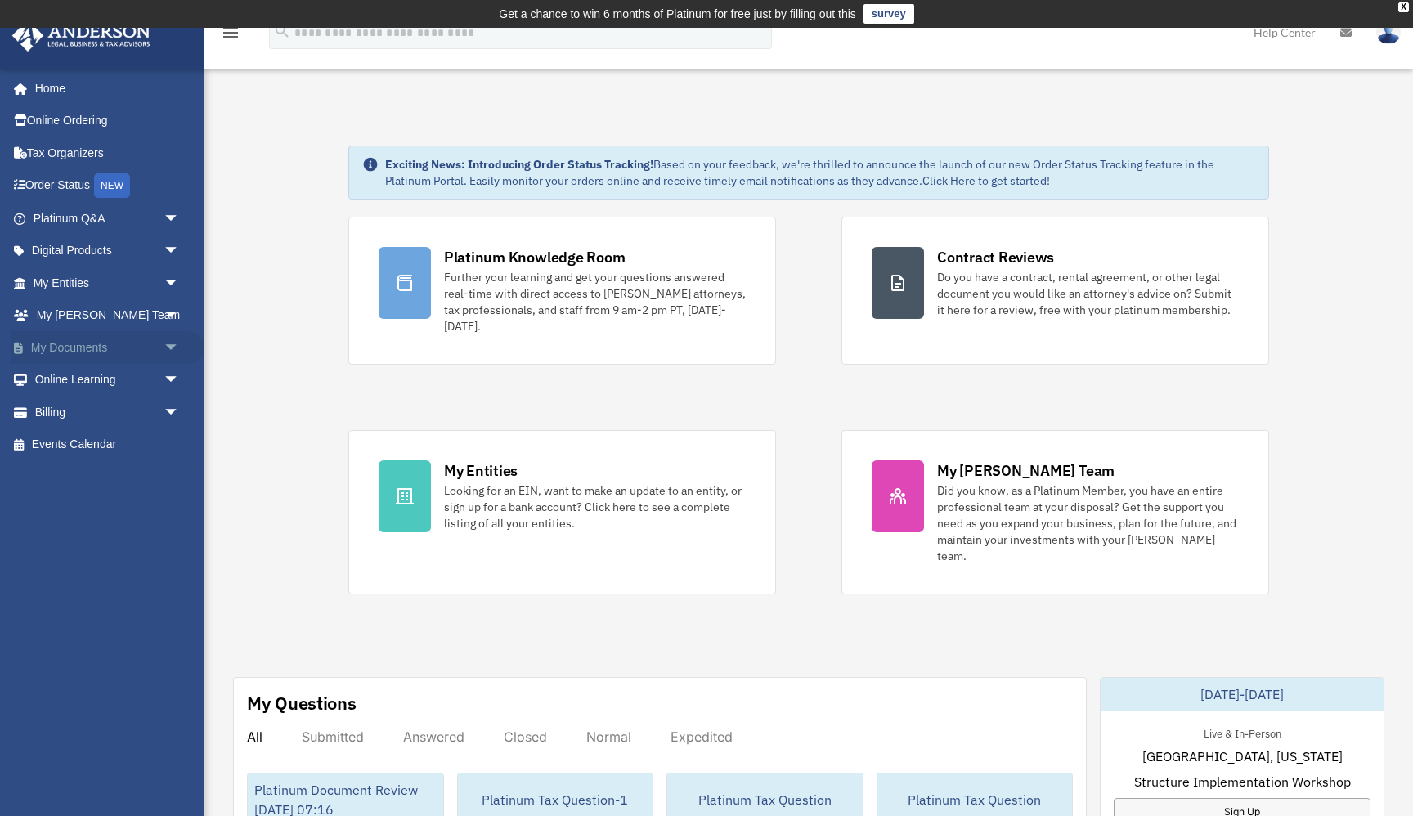
click at [97, 344] on link "My Documents arrow_drop_down" at bounding box center [107, 347] width 193 height 33
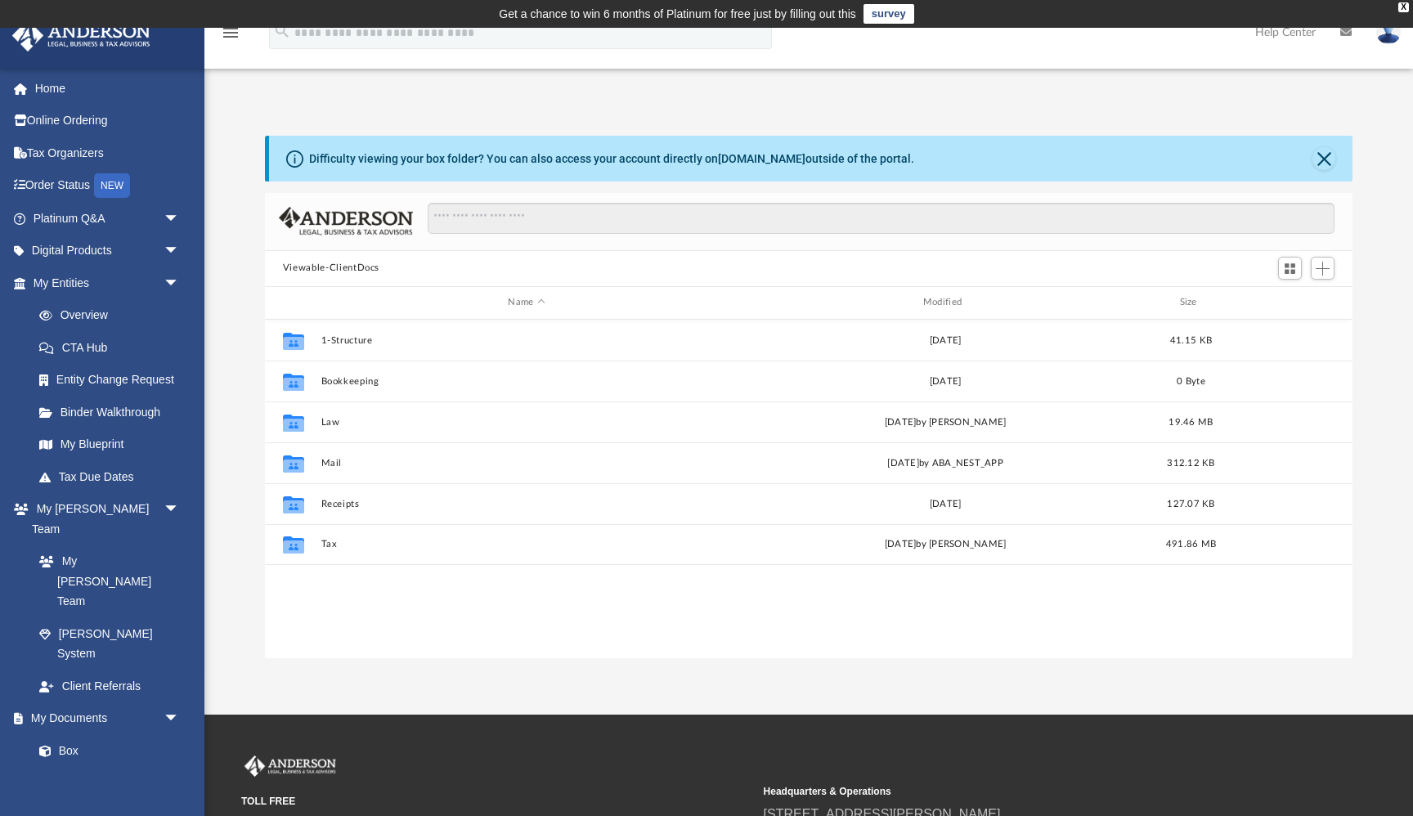
scroll to position [371, 1088]
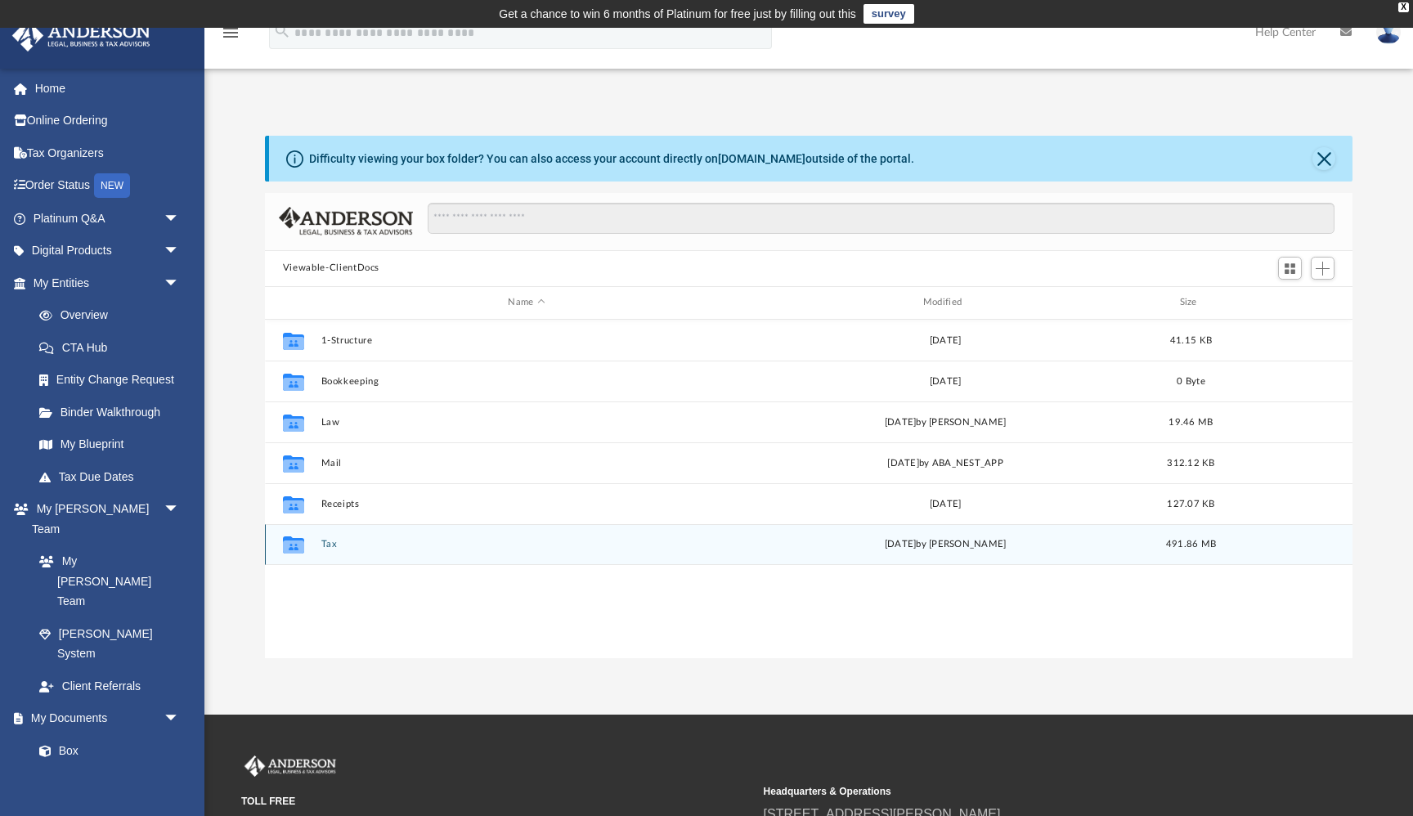
click at [331, 548] on button "Tax" at bounding box center [526, 544] width 411 height 11
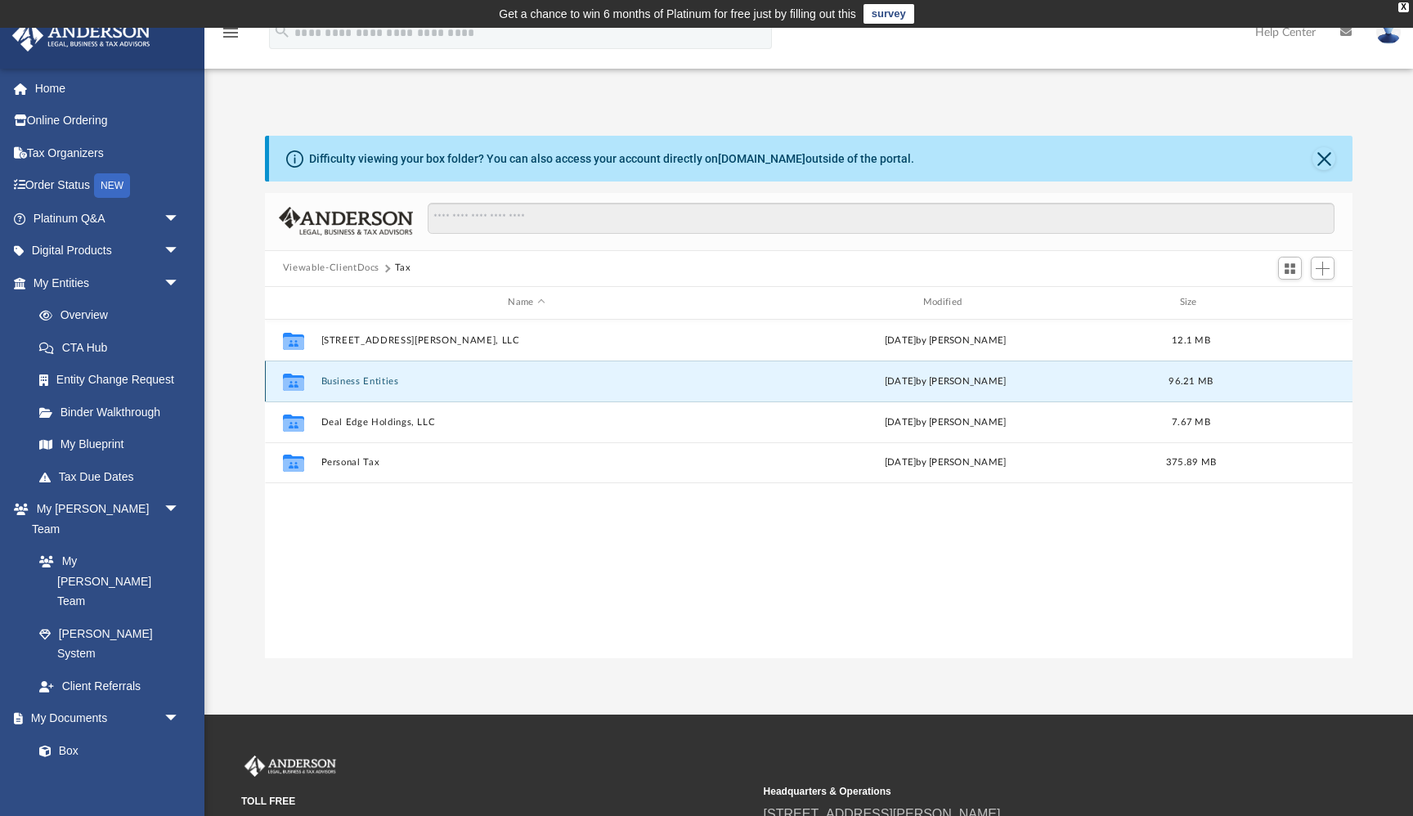
click at [352, 379] on button "Business Entities" at bounding box center [526, 381] width 411 height 11
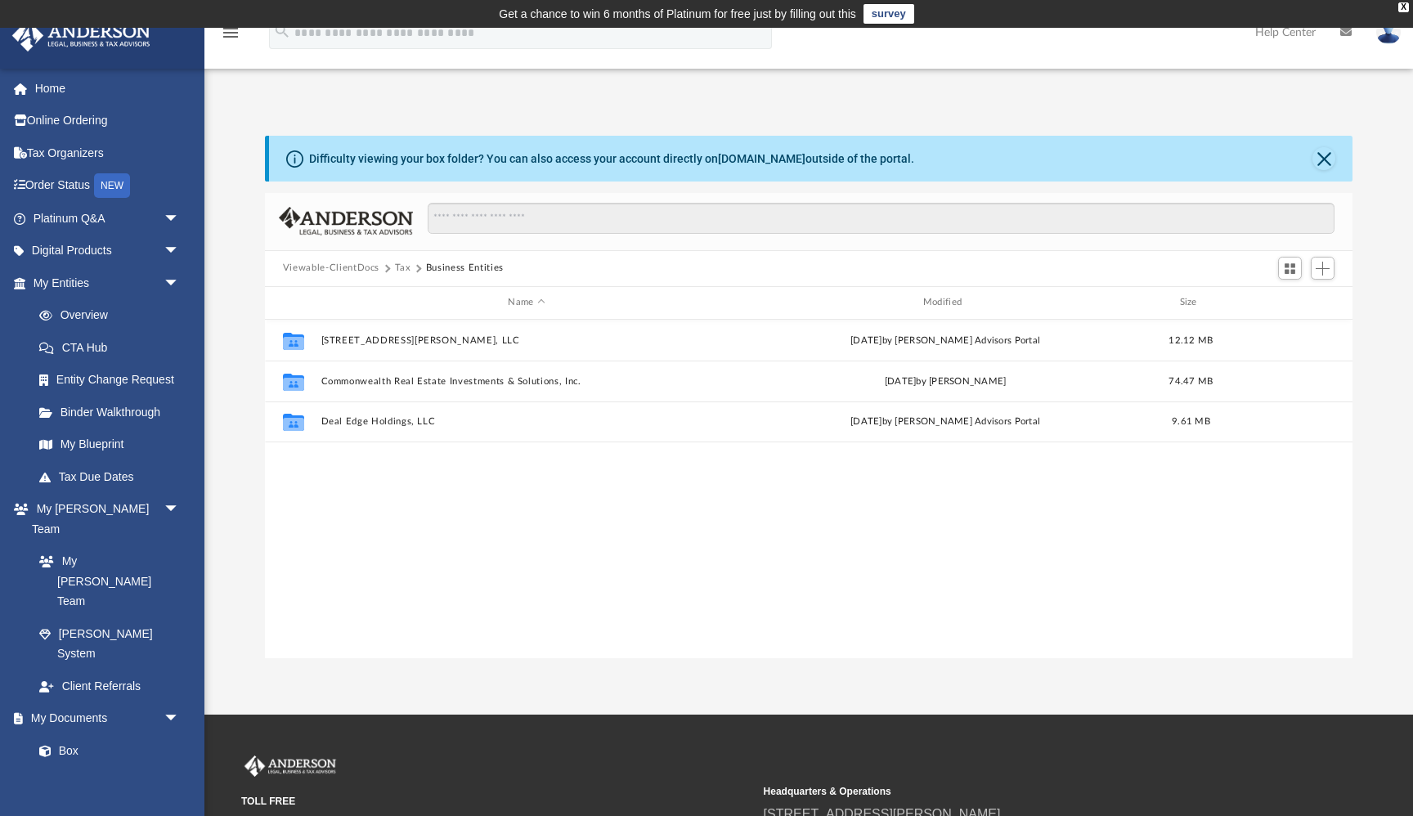
click at [388, 502] on div "Collaborated Folder [STREET_ADDRESS][PERSON_NAME], LLC [DATE] by [PERSON_NAME] …" at bounding box center [809, 489] width 1088 height 339
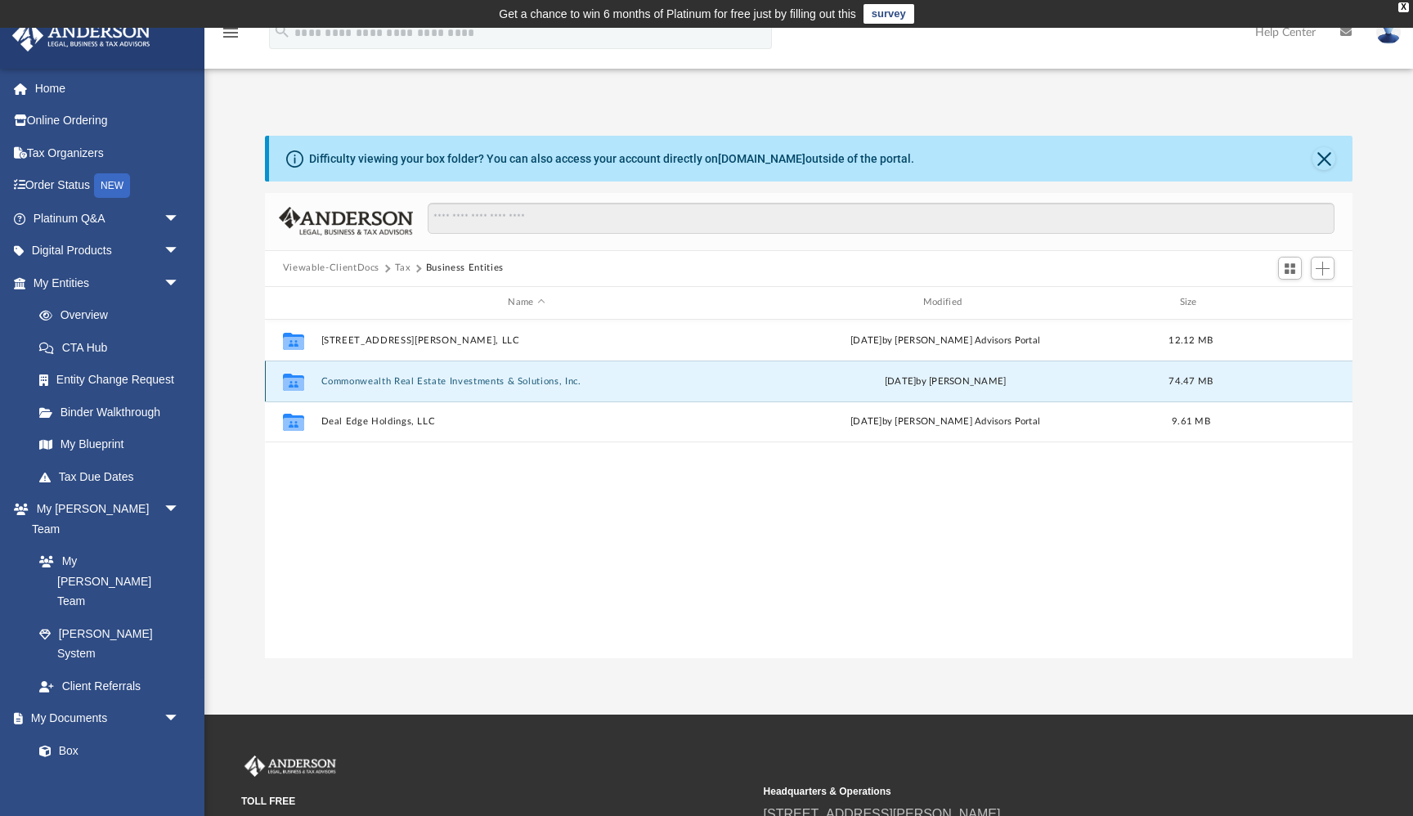
click at [397, 378] on button "Commonwealth Real Estate Investments & Solutions, Inc." at bounding box center [526, 381] width 411 height 11
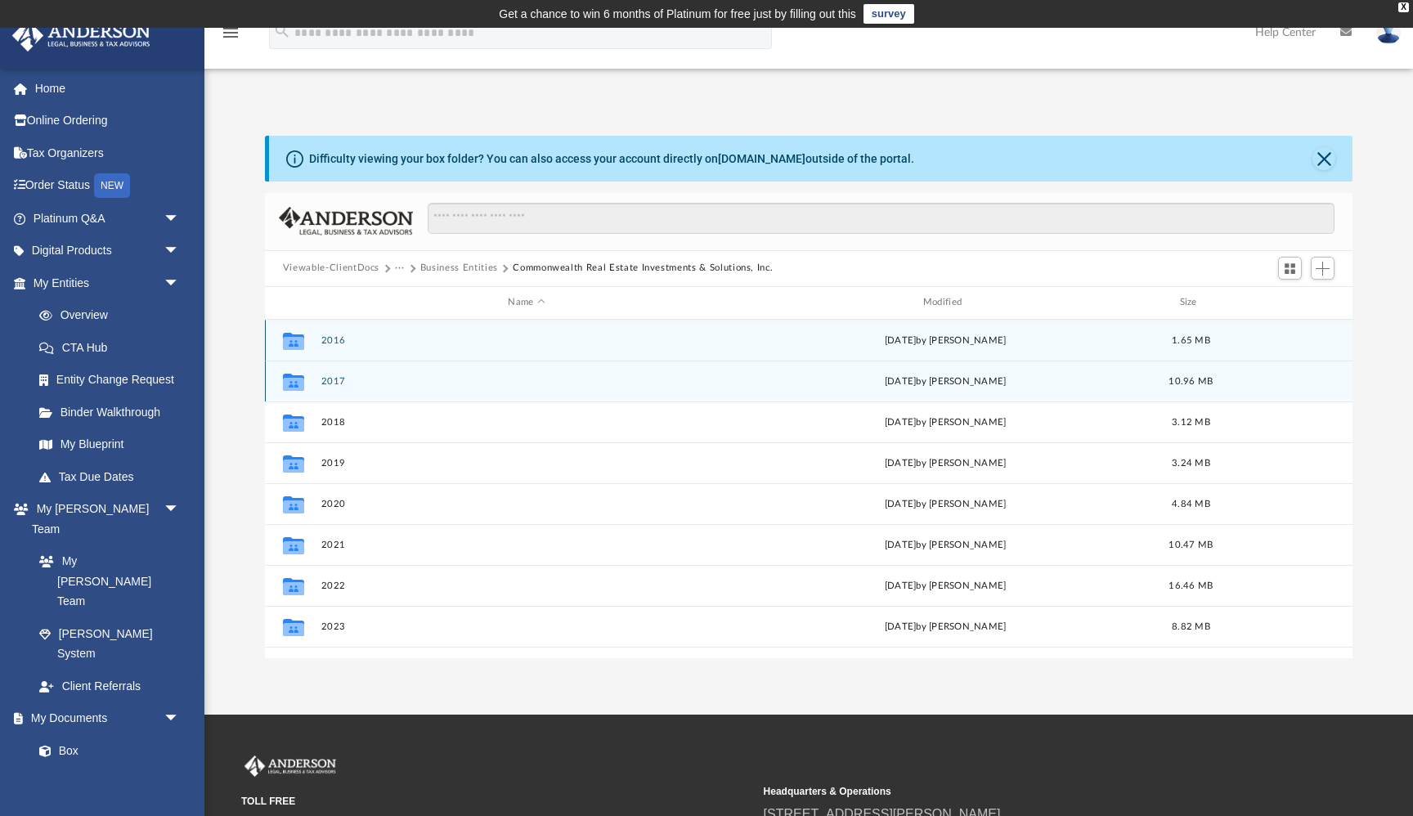
scroll to position [29, 0]
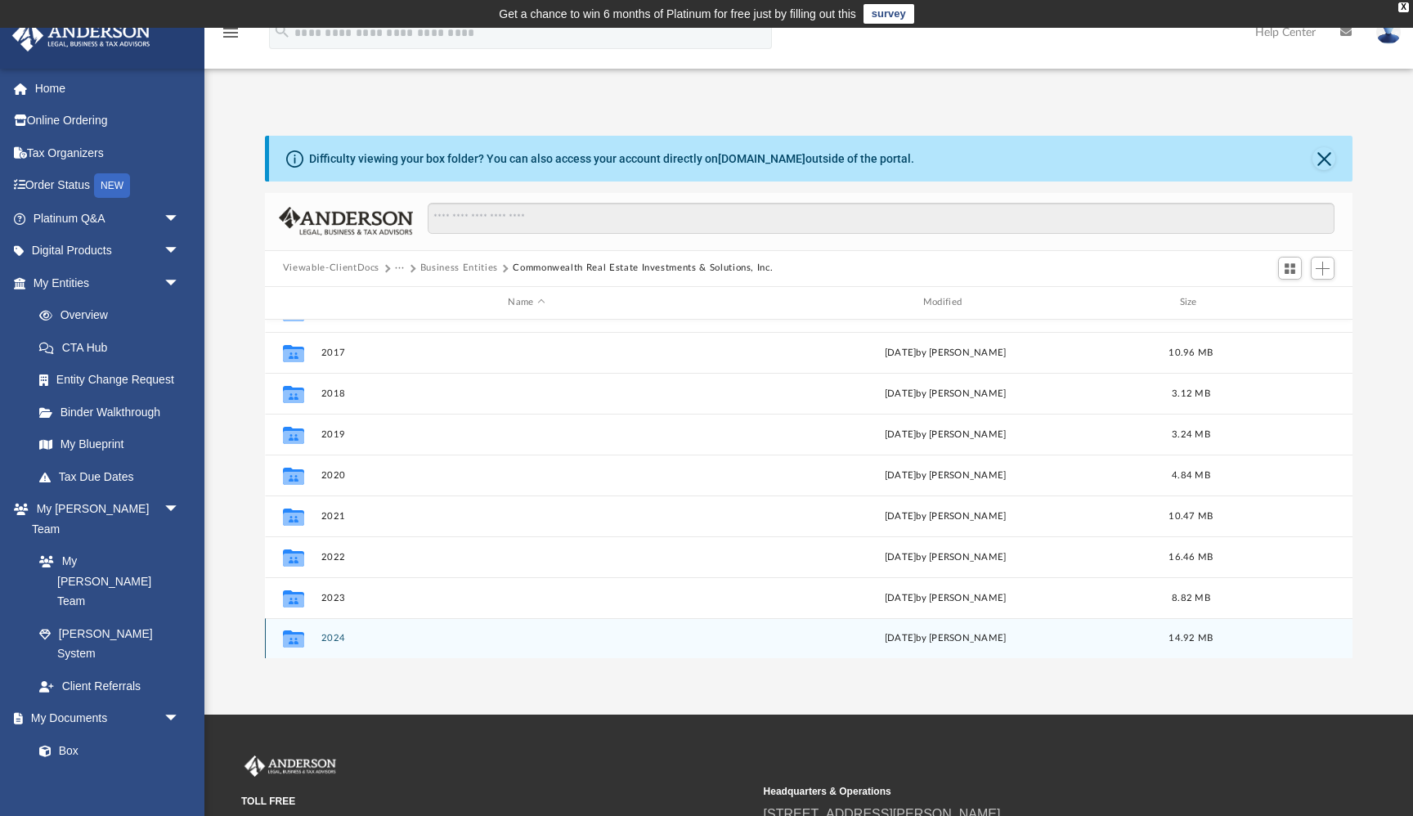
click at [330, 638] on button "2024" at bounding box center [526, 638] width 411 height 11
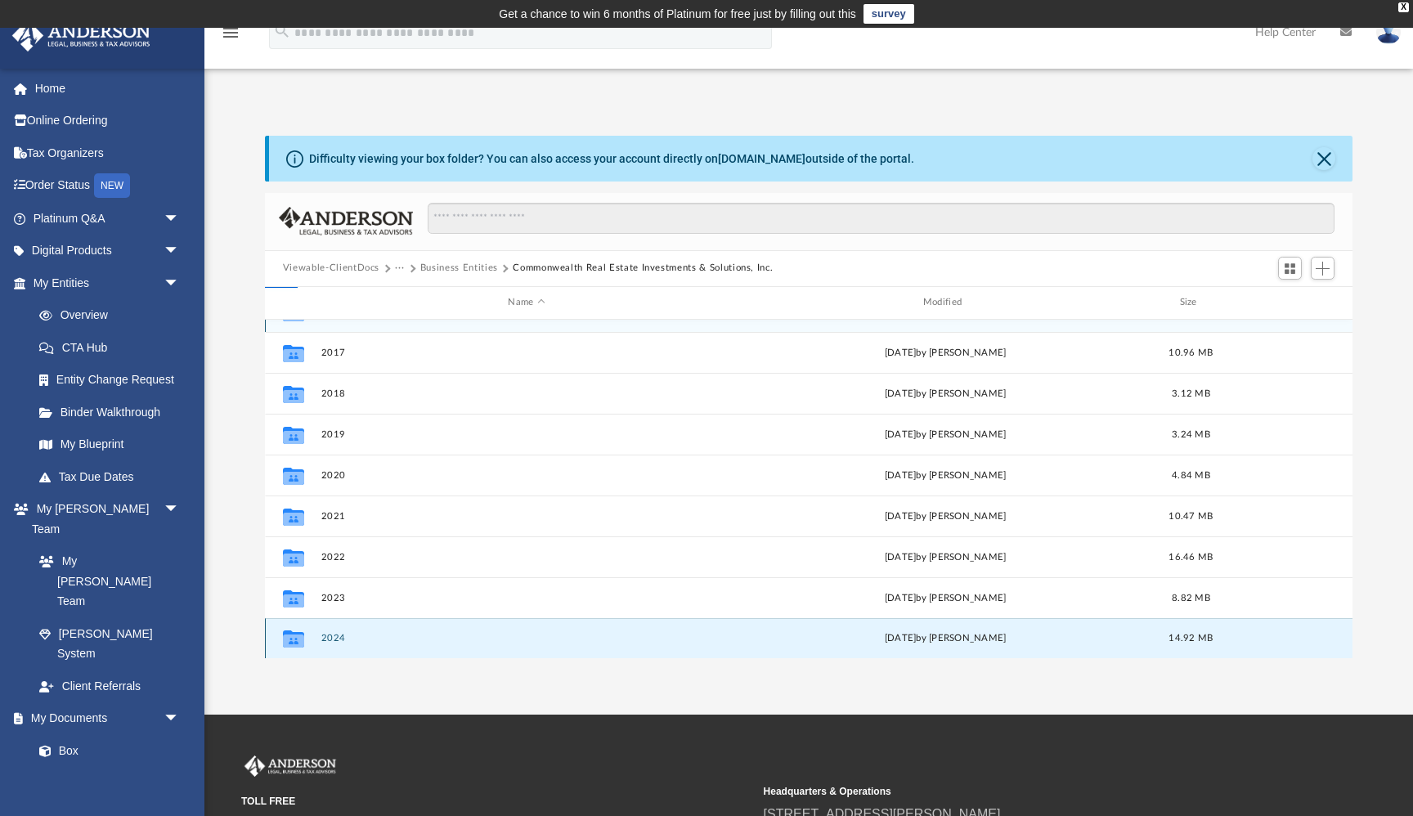
scroll to position [0, 0]
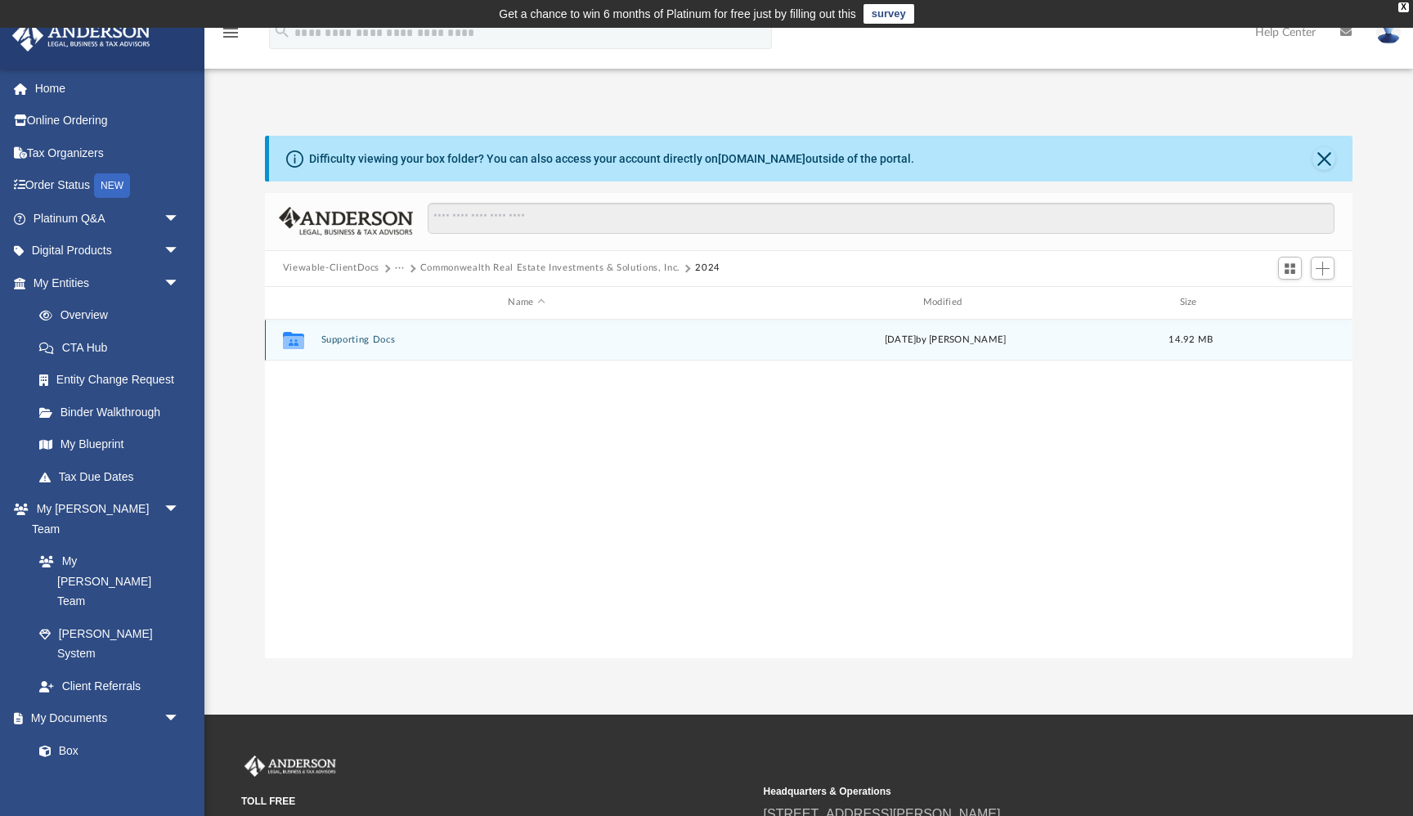
click at [370, 346] on div "Collaborated Folder Supporting Docs [DATE] by [PERSON_NAME] 14.92 MB" at bounding box center [809, 340] width 1088 height 41
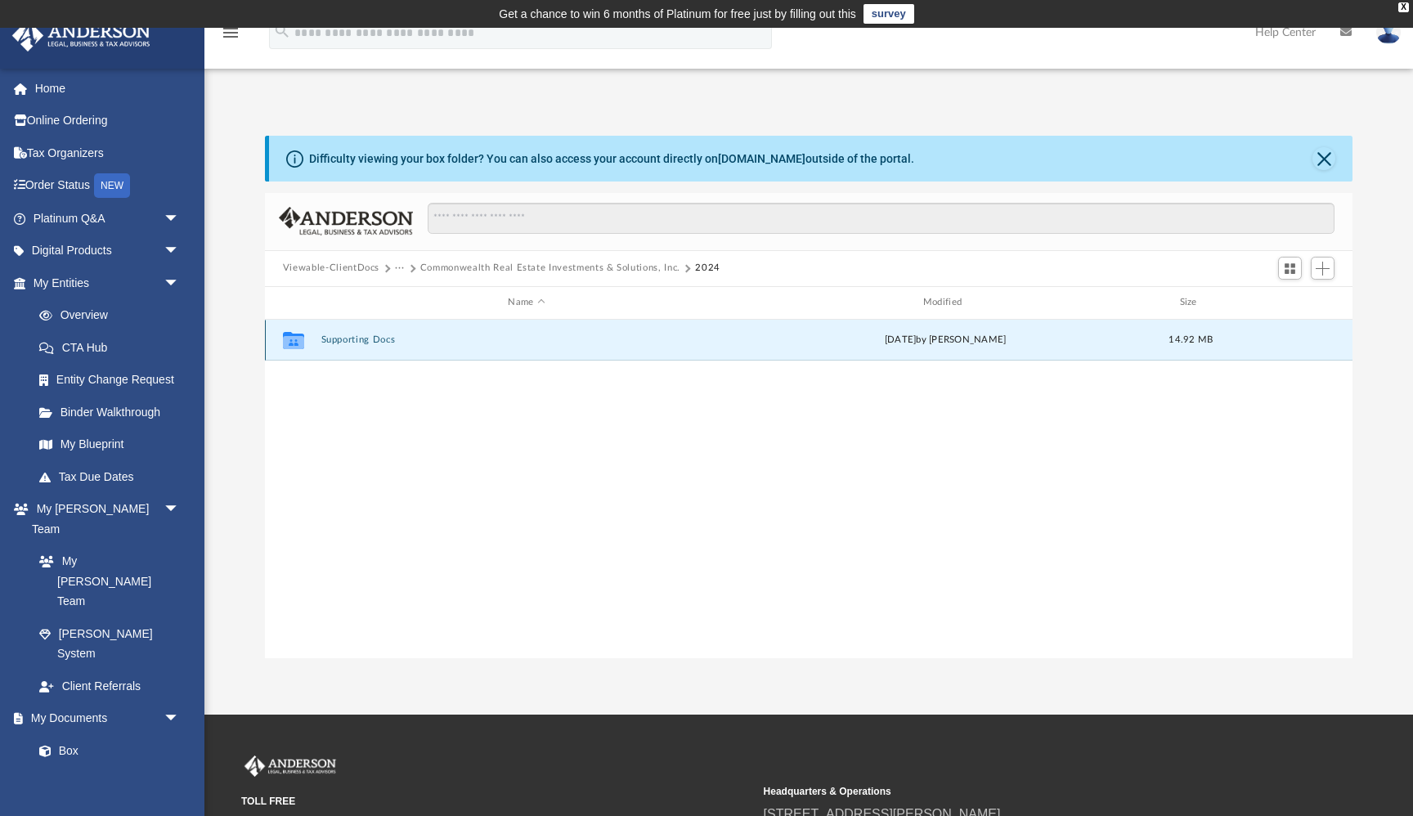
click at [366, 342] on button "Supporting Docs" at bounding box center [526, 339] width 411 height 11
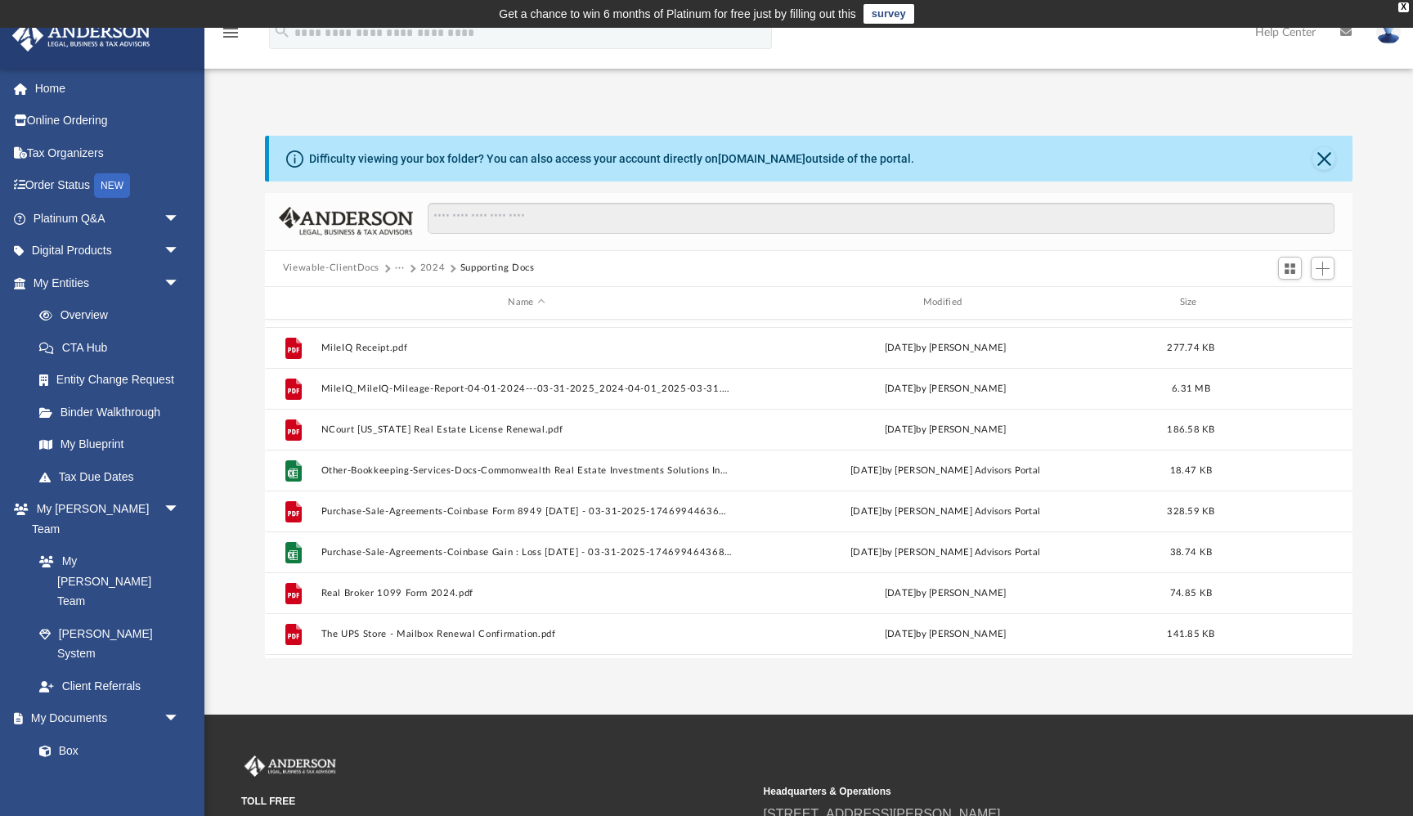
scroll to position [438, 0]
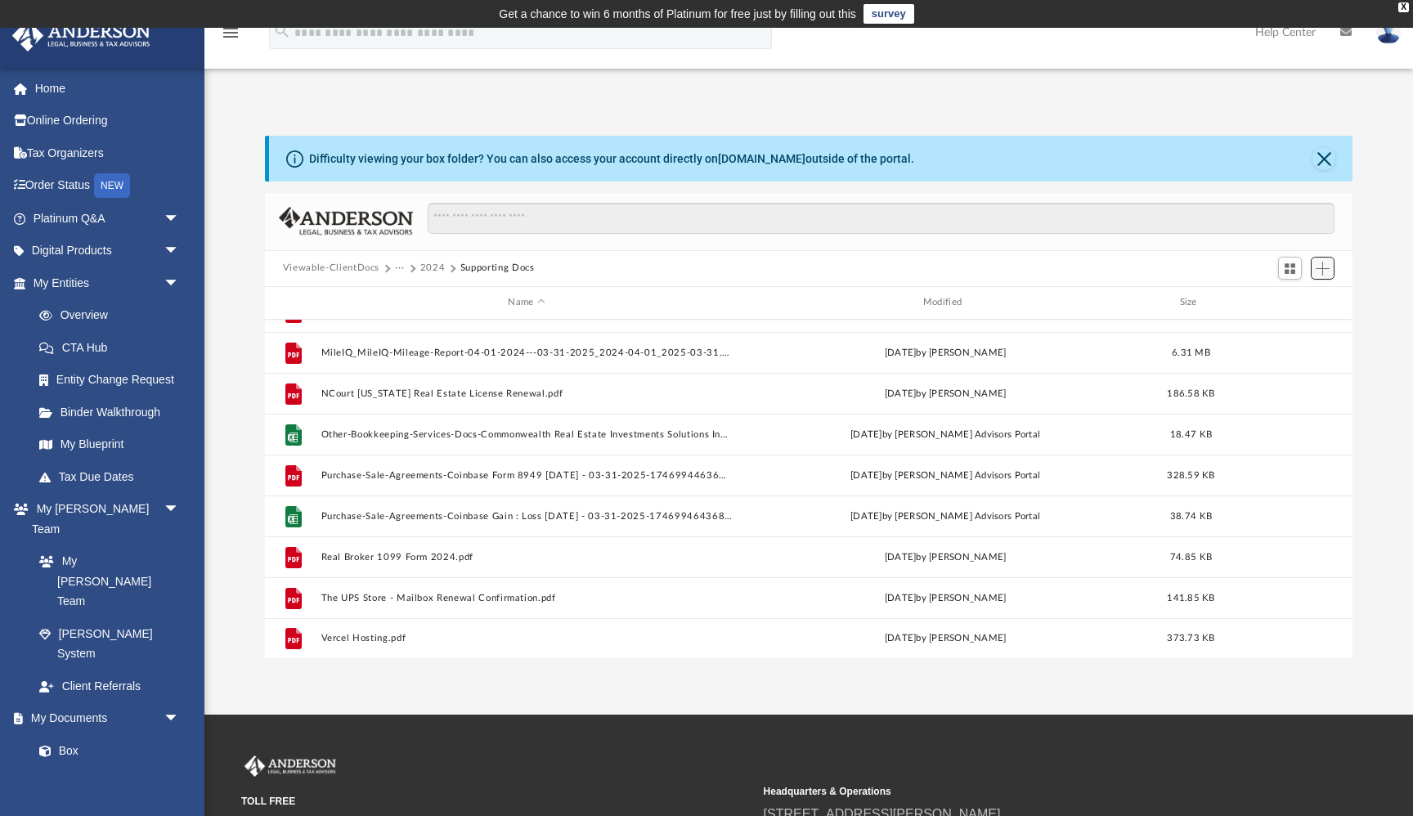
click at [1320, 271] on span "Add" at bounding box center [1323, 269] width 14 height 14
click at [1284, 302] on li "Upload" at bounding box center [1299, 300] width 52 height 17
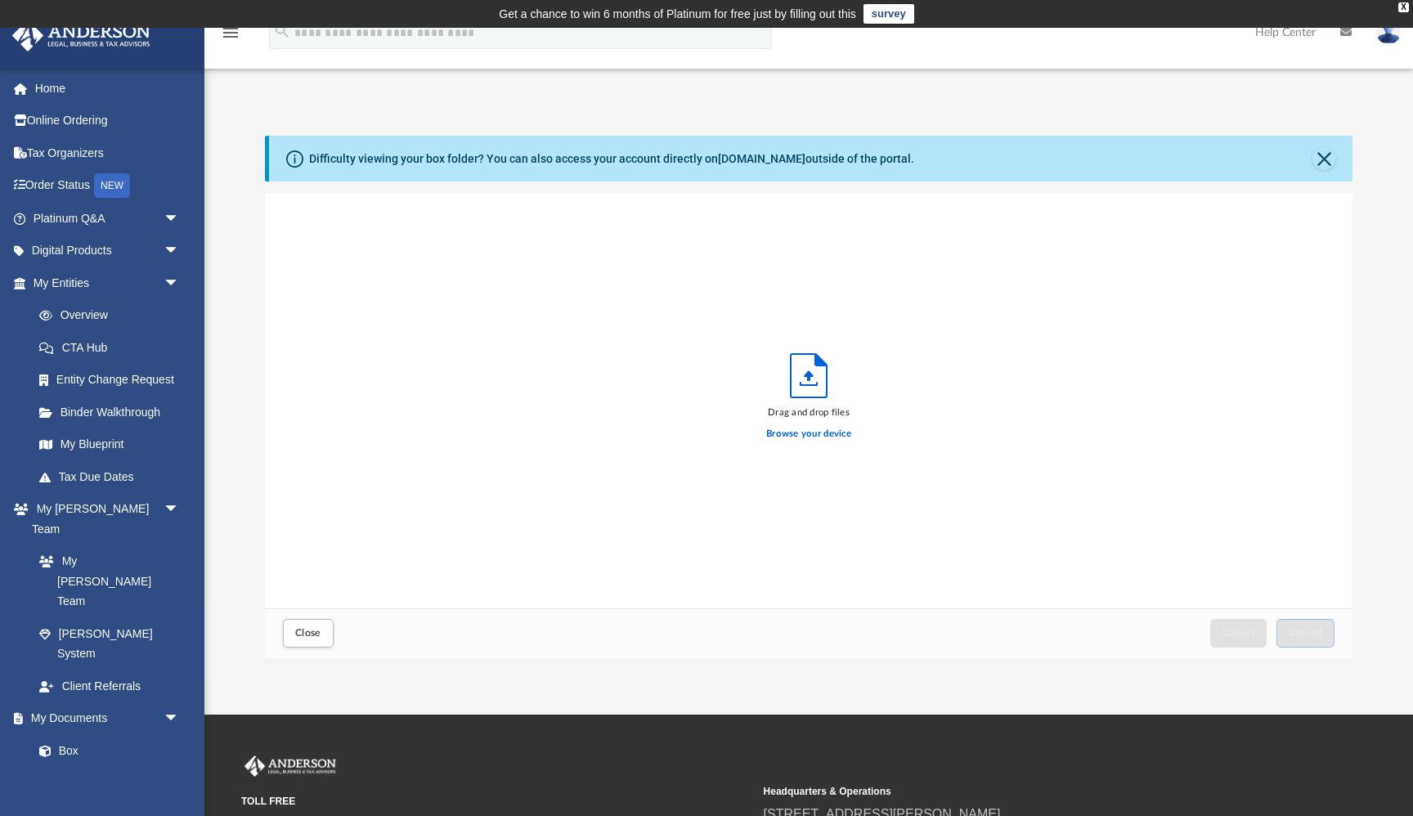
scroll to position [415, 1088]
click at [819, 437] on label "Browse your device" at bounding box center [808, 434] width 85 height 15
click at [0, 0] on input "Browse your device" at bounding box center [0, 0] width 0 height 0
click at [1310, 635] on span "Upload" at bounding box center [1306, 633] width 34 height 10
click at [289, 627] on button "Close" at bounding box center [308, 633] width 51 height 29
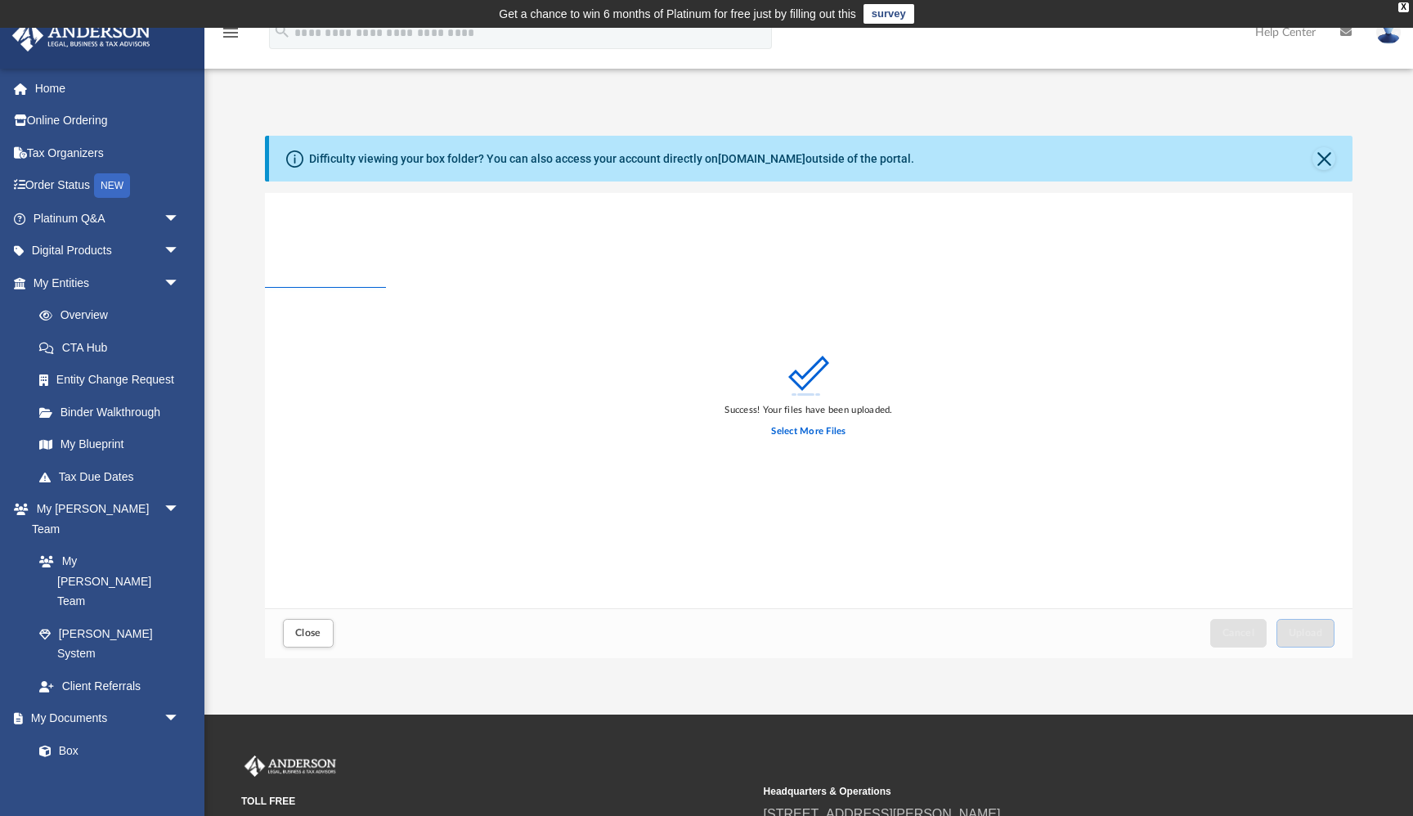
scroll to position [0, 0]
